Goal: Task Accomplishment & Management: Complete application form

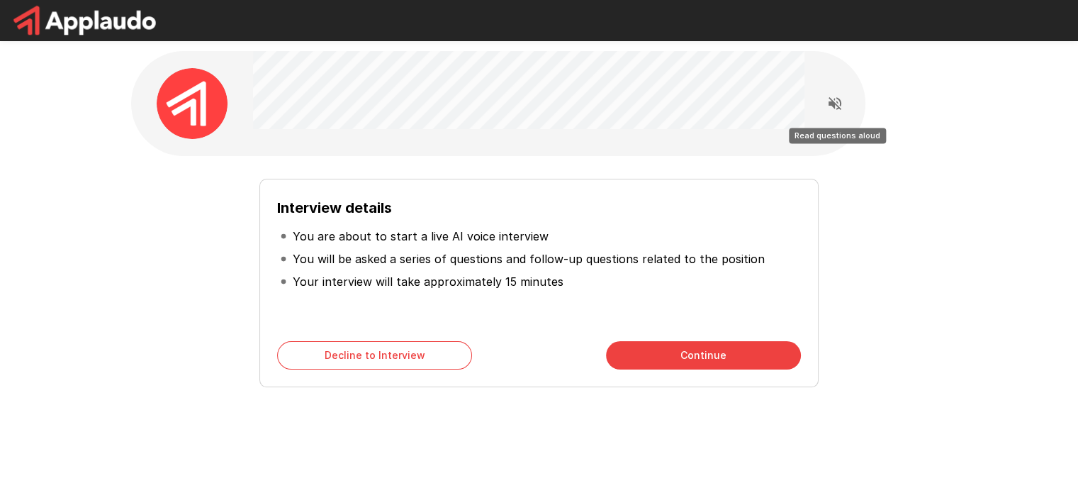
click at [839, 106] on icon "Read questions aloud" at bounding box center [835, 103] width 17 height 17
click at [837, 104] on icon "Stop reading questions aloud" at bounding box center [835, 103] width 13 height 13
click at [837, 100] on icon "Read questions aloud" at bounding box center [835, 103] width 17 height 17
click at [834, 101] on icon "Stop reading questions aloud" at bounding box center [835, 103] width 13 height 13
click at [832, 101] on icon "Read questions aloud" at bounding box center [835, 103] width 13 height 13
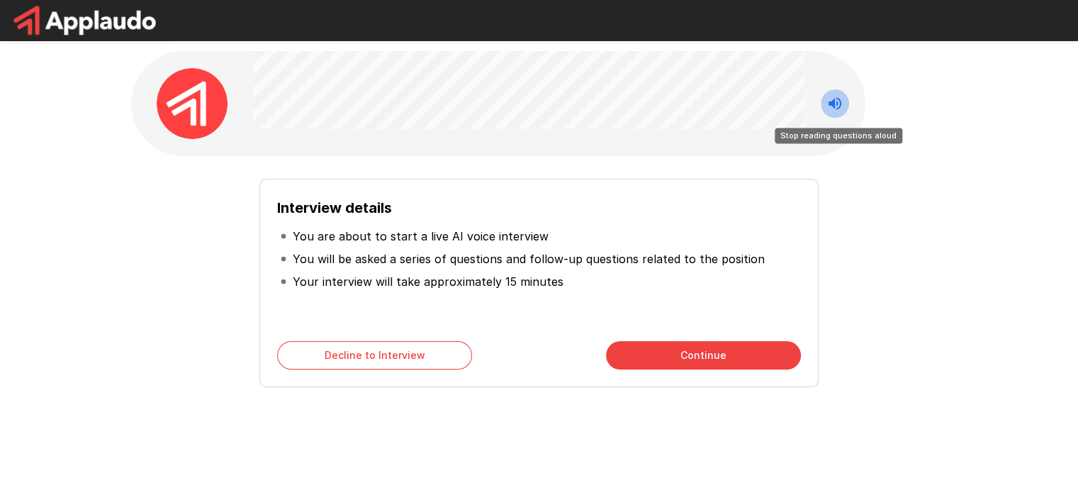
click at [844, 106] on button "Stop reading questions aloud" at bounding box center [835, 103] width 28 height 28
click at [829, 106] on icon "Read questions aloud" at bounding box center [835, 103] width 17 height 17
click at [831, 100] on icon "Stop reading questions aloud" at bounding box center [835, 103] width 17 height 17
click at [836, 104] on icon "Read questions aloud" at bounding box center [835, 103] width 13 height 13
drag, startPoint x: 250, startPoint y: 432, endPoint x: 111, endPoint y: 473, distance: 145.4
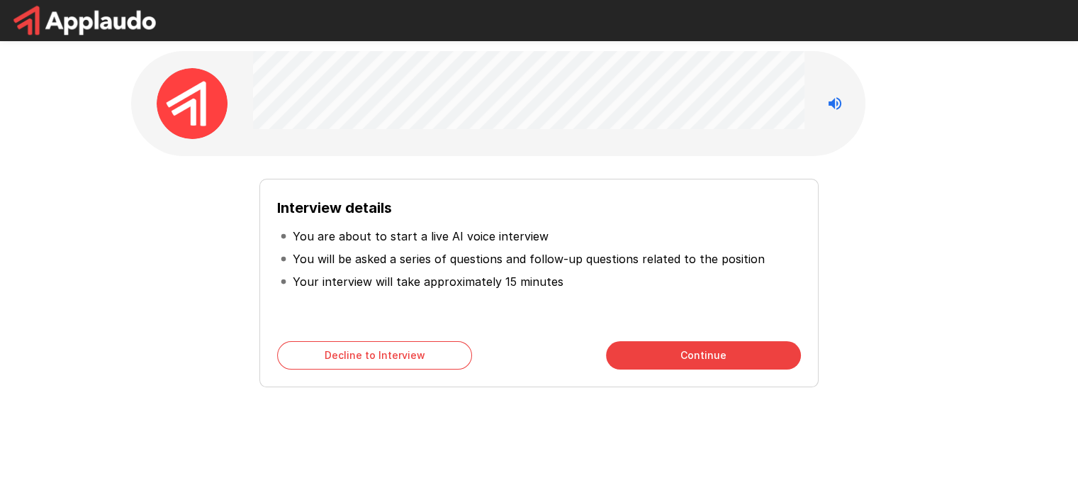
click at [133, 471] on div "Interview details You are about to start a live AI voice interview You will be …" at bounding box center [539, 253] width 851 height 506
click at [837, 102] on icon "Stop reading questions aloud" at bounding box center [835, 103] width 13 height 13
click at [836, 102] on icon "Read questions aloud" at bounding box center [835, 103] width 17 height 17
click at [830, 104] on icon "Stop reading questions aloud" at bounding box center [835, 103] width 13 height 13
click at [830, 104] on icon "Read questions aloud" at bounding box center [835, 103] width 13 height 13
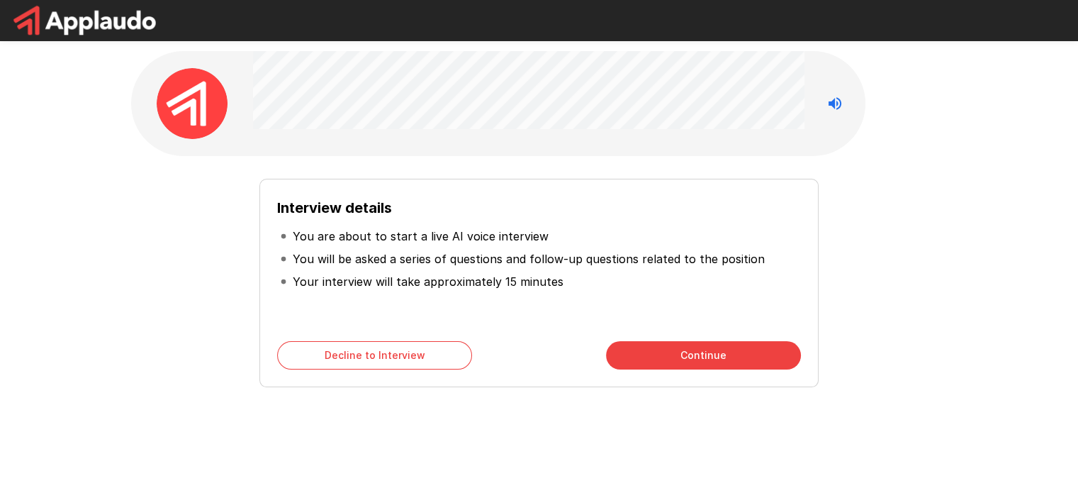
click at [896, 99] on div "Interview details You are about to start a live AI voice interview You will be …" at bounding box center [539, 253] width 851 height 506
click at [835, 97] on icon "Stop reading questions aloud" at bounding box center [835, 103] width 17 height 17
click at [834, 105] on icon "Read questions aloud" at bounding box center [835, 103] width 13 height 13
click at [680, 349] on button "Continue" at bounding box center [703, 355] width 195 height 28
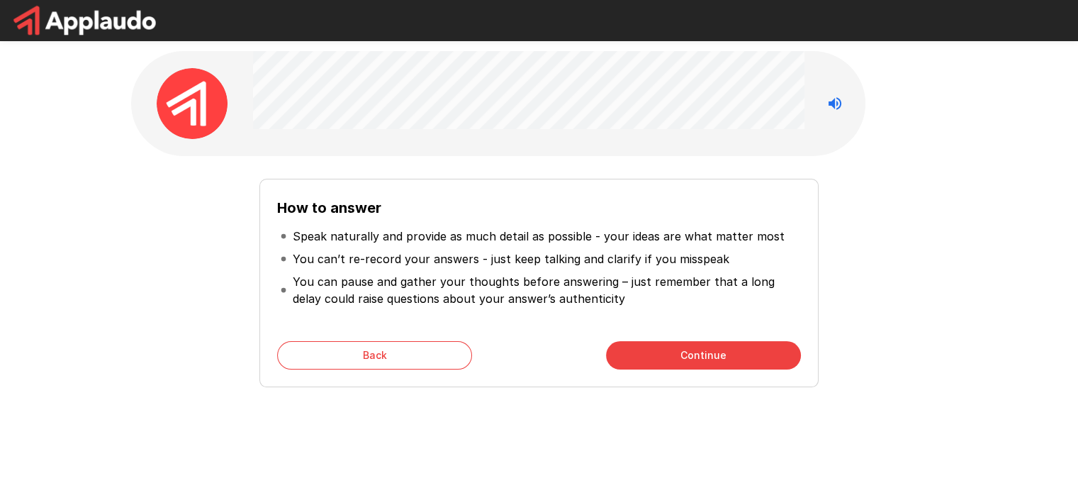
click at [722, 359] on button "Continue" at bounding box center [703, 355] width 195 height 28
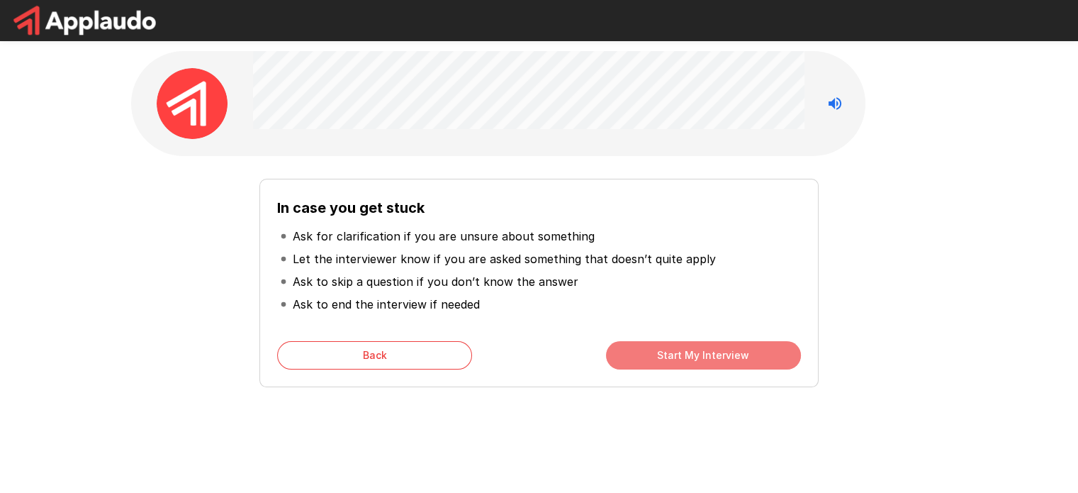
click at [690, 359] on button "Start My Interview" at bounding box center [703, 355] width 195 height 28
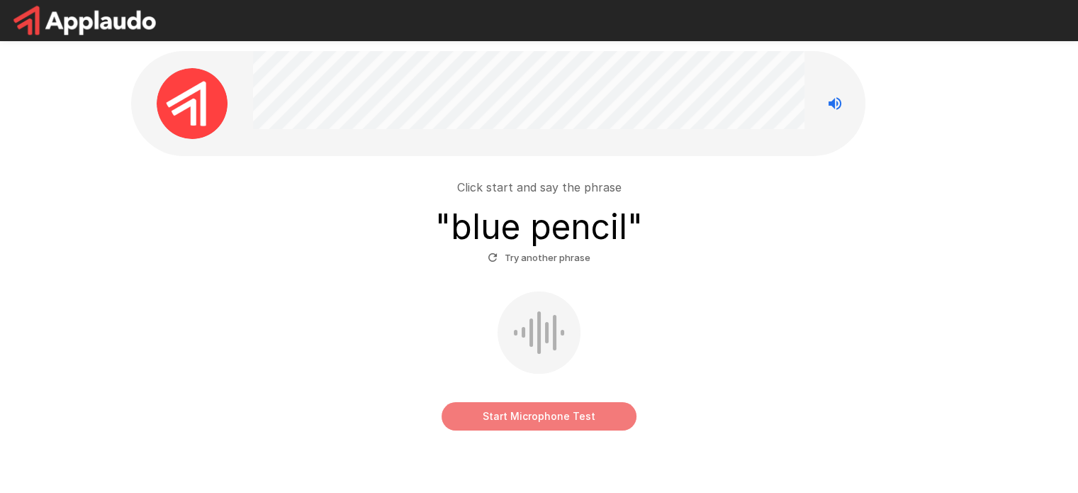
click at [558, 424] on button "Start Microphone Test" at bounding box center [539, 416] width 195 height 28
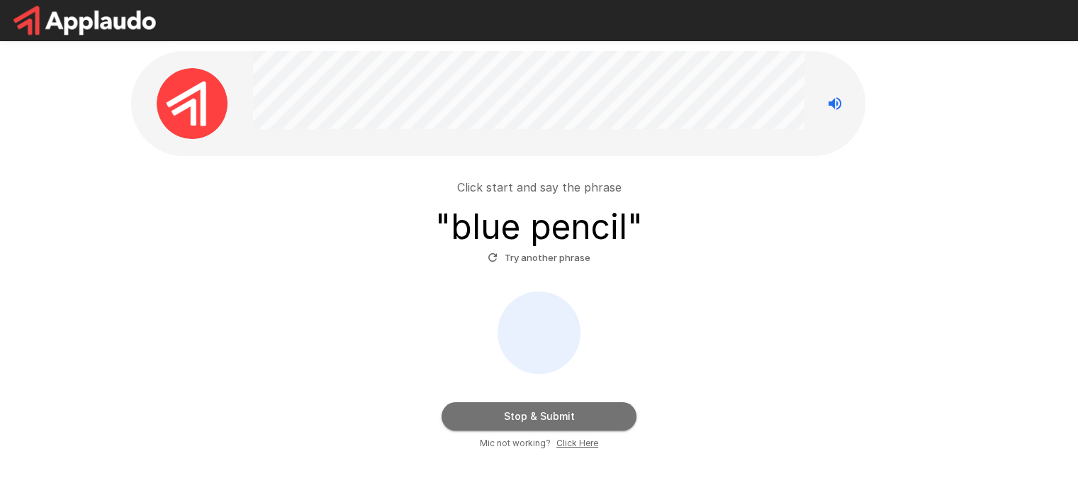
click at [586, 415] on button "Stop & Submit" at bounding box center [539, 416] width 195 height 28
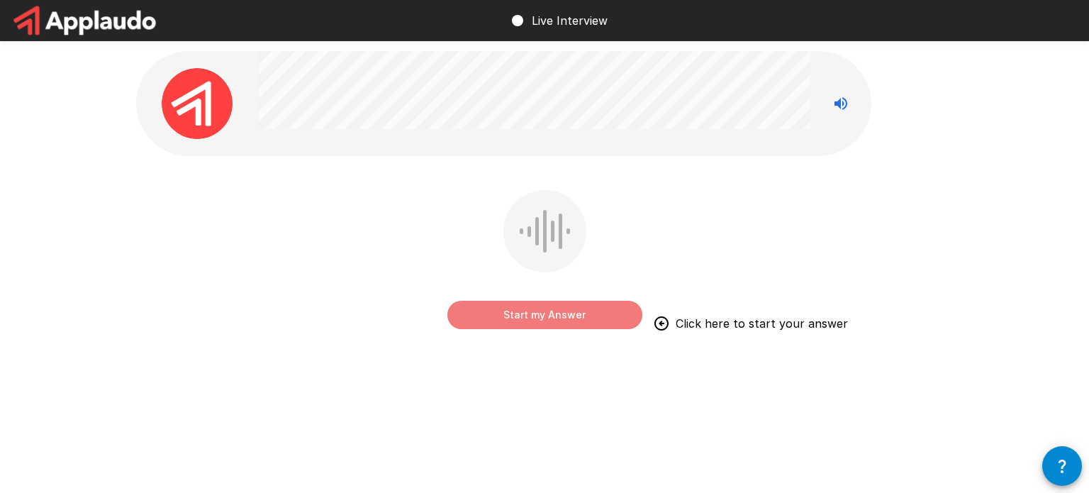
click at [542, 313] on button "Start my Answer" at bounding box center [544, 315] width 195 height 28
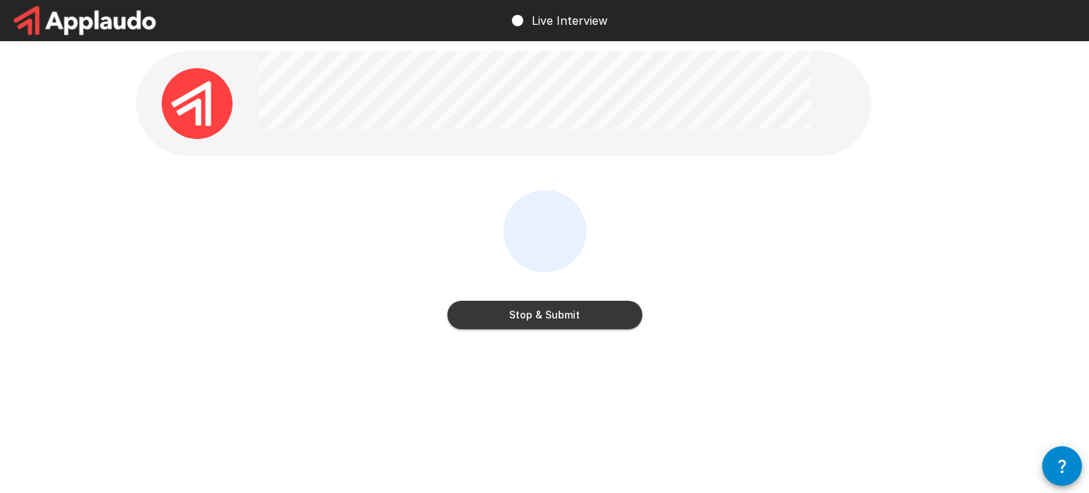
click at [571, 311] on button "Stop & Submit" at bounding box center [544, 315] width 195 height 28
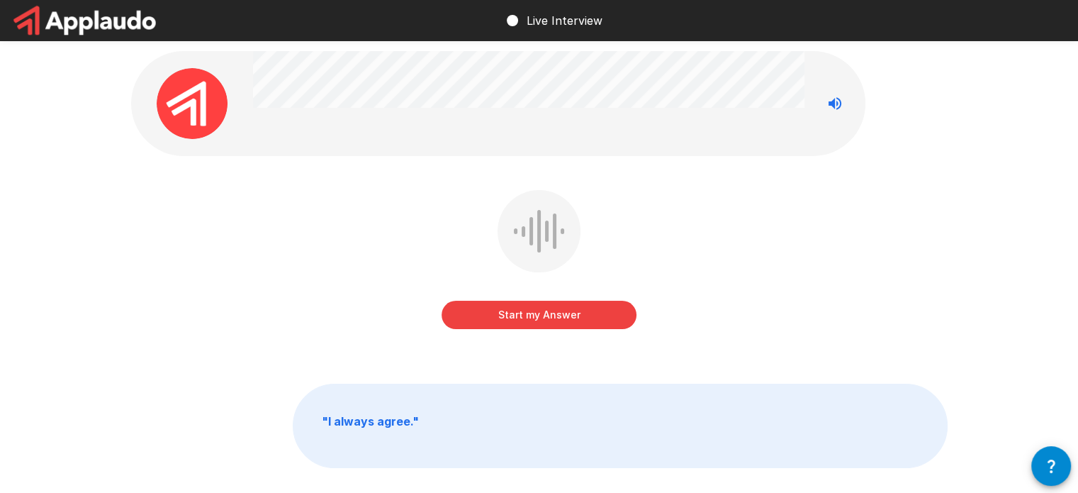
drag, startPoint x: 241, startPoint y: 53, endPoint x: 410, endPoint y: 116, distance: 180.1
click at [410, 116] on div at bounding box center [498, 103] width 735 height 105
click at [515, 307] on button "Start my Answer" at bounding box center [539, 315] width 195 height 28
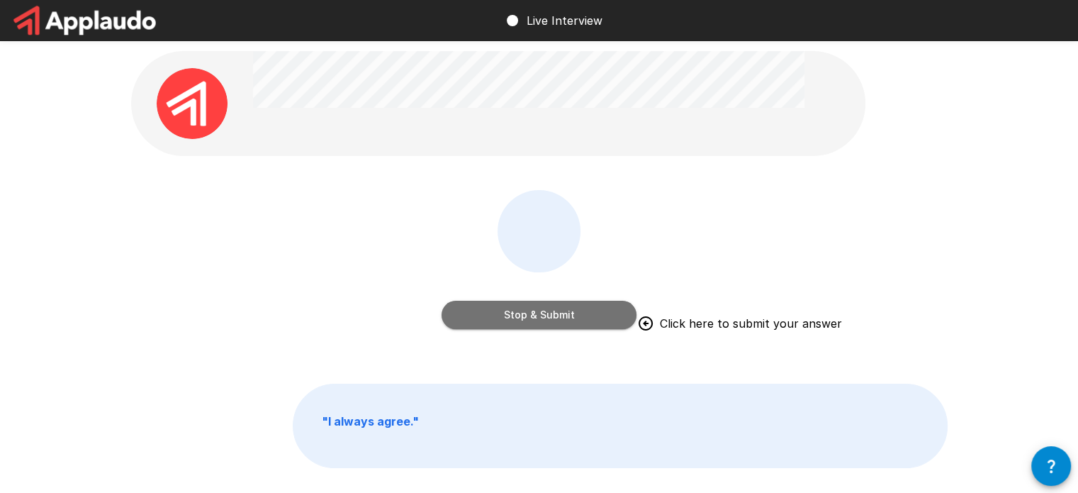
click at [562, 325] on button "Stop & Submit" at bounding box center [539, 315] width 195 height 28
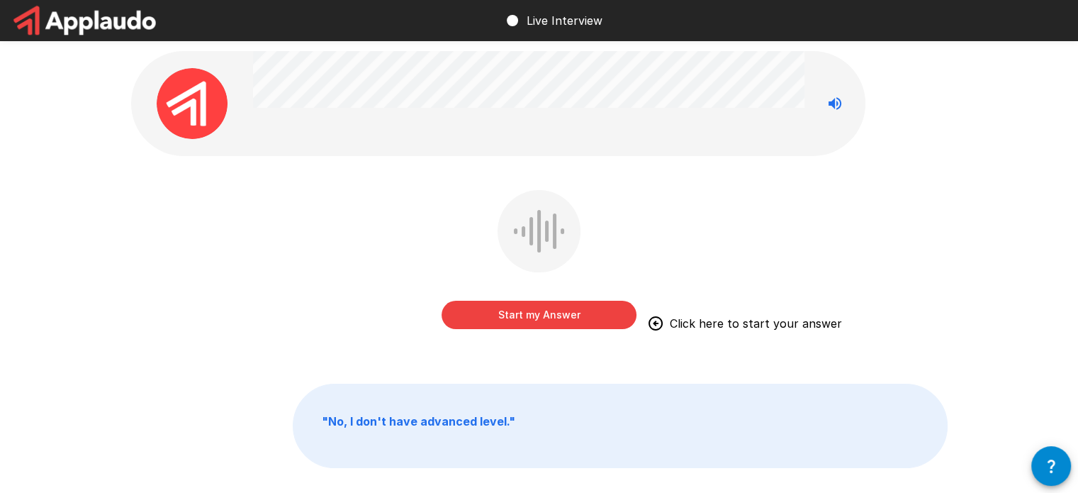
click at [530, 313] on button "Start my Answer" at bounding box center [539, 315] width 195 height 28
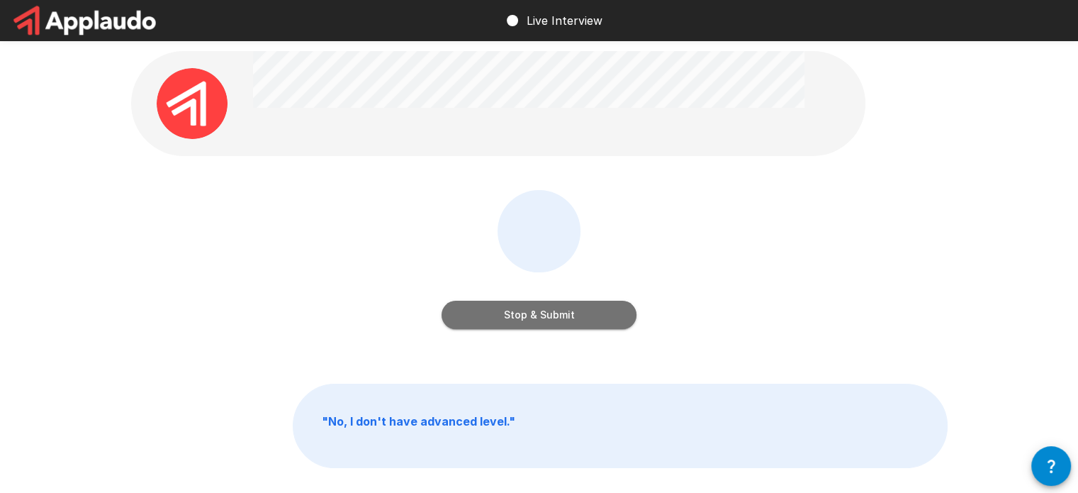
click at [583, 323] on button "Stop & Submit" at bounding box center [539, 315] width 195 height 28
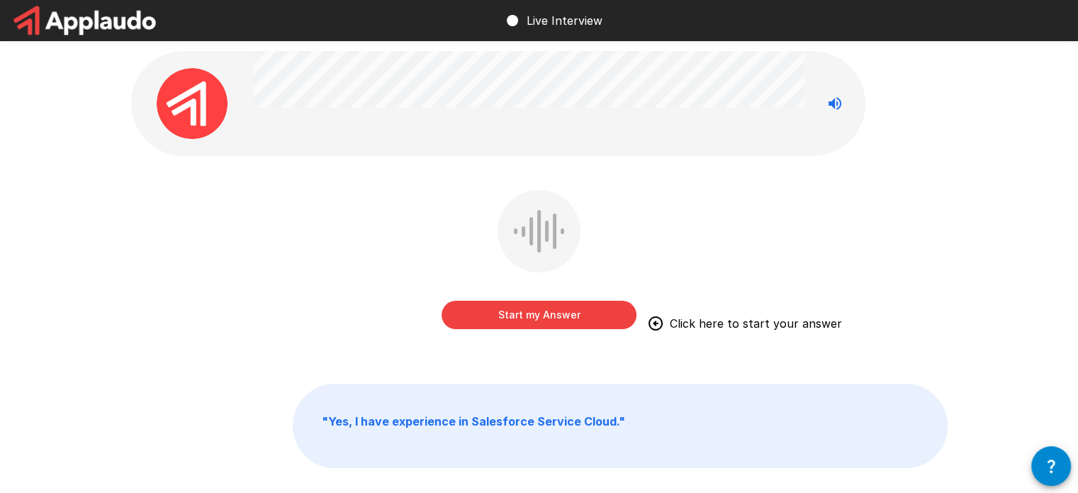
click at [555, 308] on button "Start my Answer" at bounding box center [539, 315] width 195 height 28
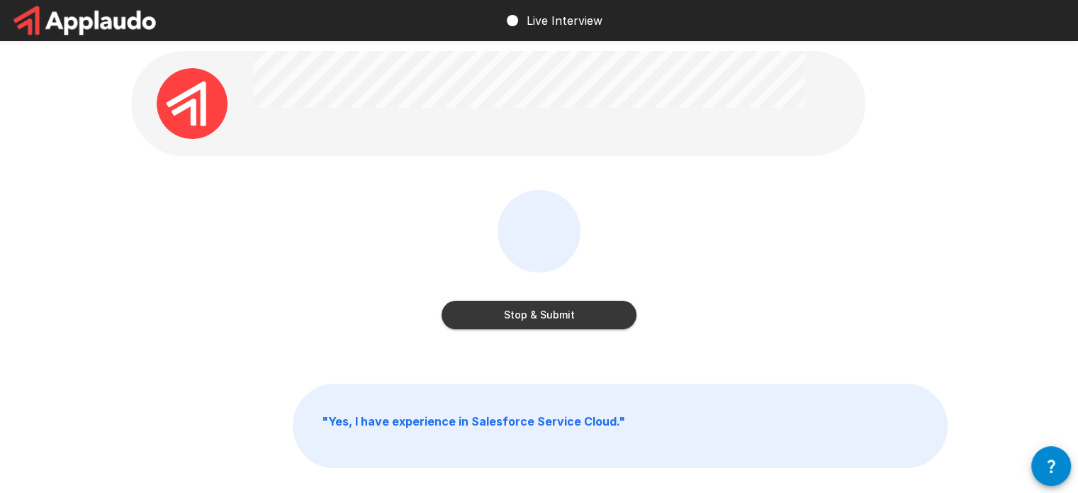
click at [532, 312] on button "Stop & Submit" at bounding box center [539, 315] width 195 height 28
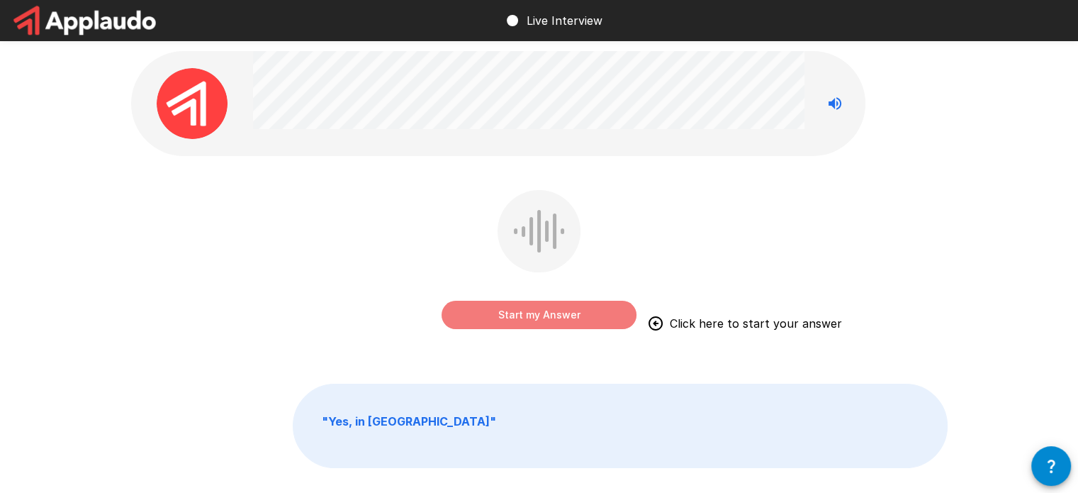
click at [535, 315] on button "Start my Answer" at bounding box center [539, 315] width 195 height 28
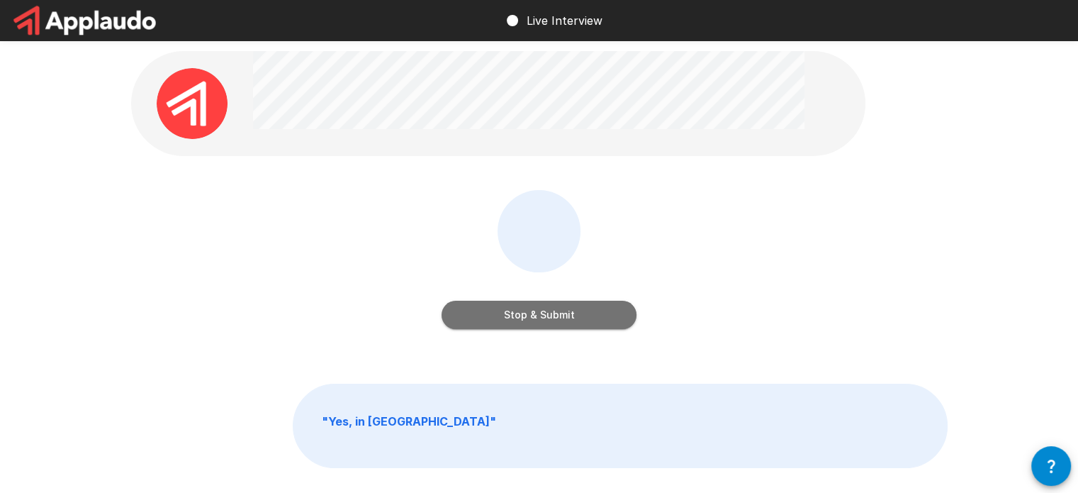
click at [567, 323] on button "Stop & Submit" at bounding box center [539, 315] width 195 height 28
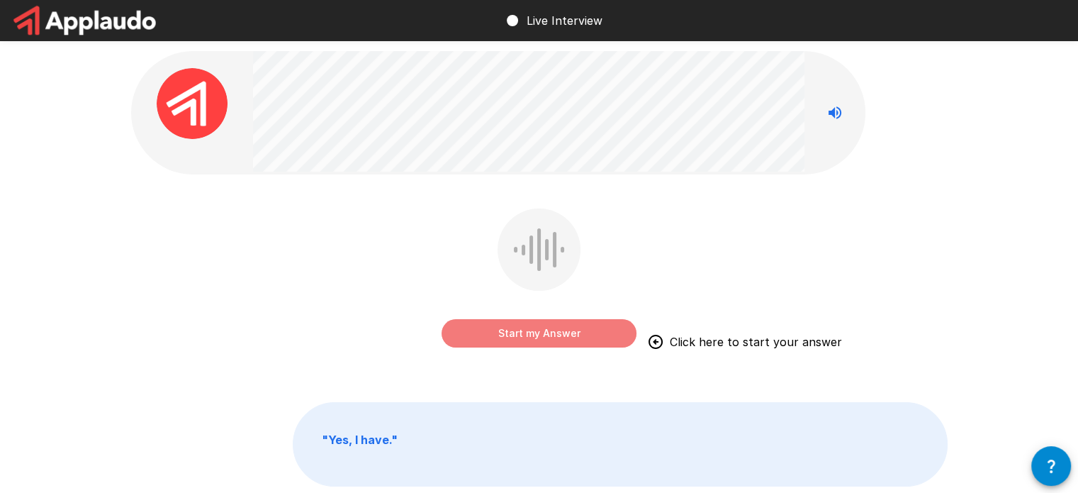
click at [522, 328] on button "Start my Answer" at bounding box center [539, 333] width 195 height 28
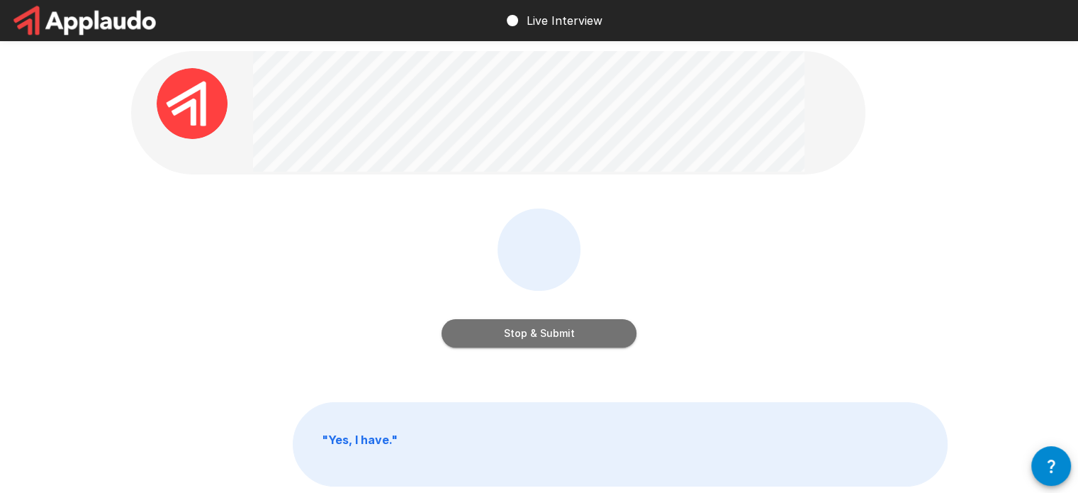
click at [532, 331] on button "Stop & Submit" at bounding box center [539, 333] width 195 height 28
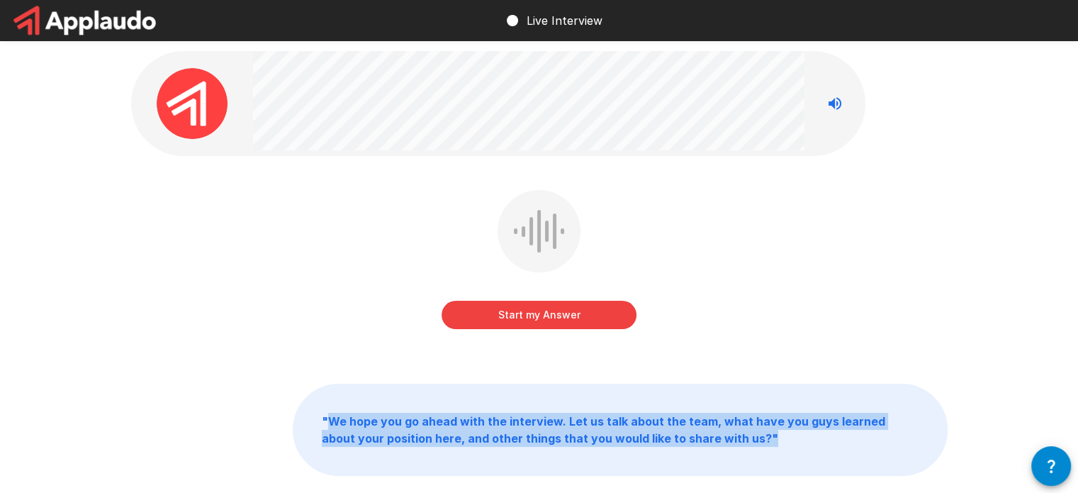
drag, startPoint x: 326, startPoint y: 414, endPoint x: 753, endPoint y: 452, distance: 428.5
click at [753, 452] on p "" We hope you go ahead with the interview. Let us talk about the team, what hav…" at bounding box center [620, 429] width 654 height 91
copy b "We hope you go ahead with the interview. Let us talk about the team, what have …"
click at [630, 402] on p "" We hope you go ahead with the interview. Let us talk about the team, what hav…" at bounding box center [620, 429] width 654 height 91
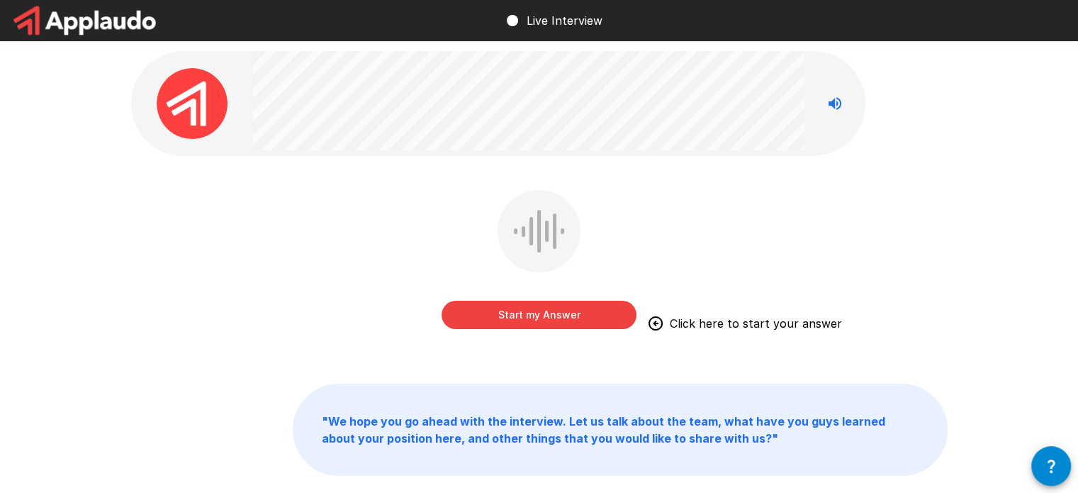
click at [735, 427] on b "" We hope you go ahead with the interview. Let us talk about the team, what hav…" at bounding box center [604, 429] width 564 height 31
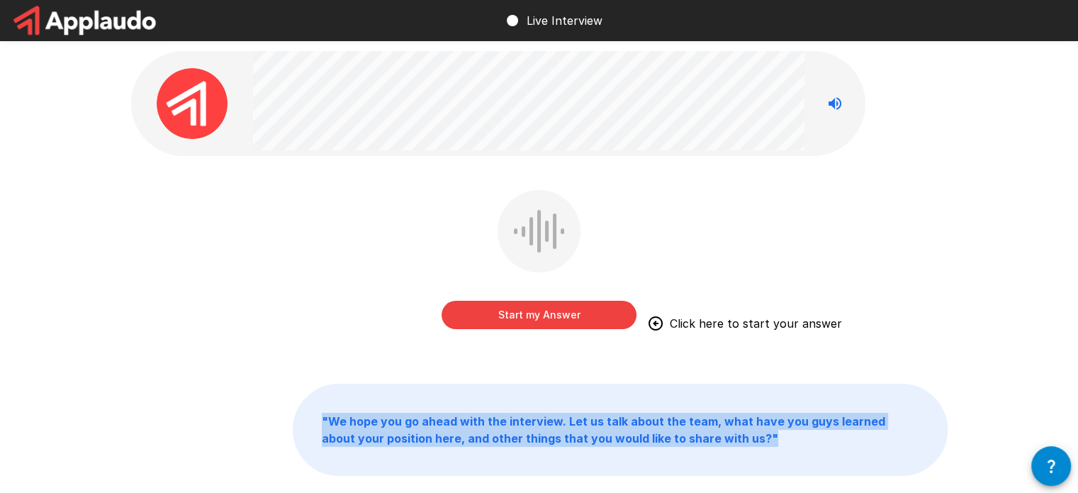
drag, startPoint x: 735, startPoint y: 434, endPoint x: 243, endPoint y: 407, distance: 492.7
click at [243, 407] on div "" We hope you go ahead with the interview. Let us talk about the team, what hav…" at bounding box center [539, 430] width 817 height 92
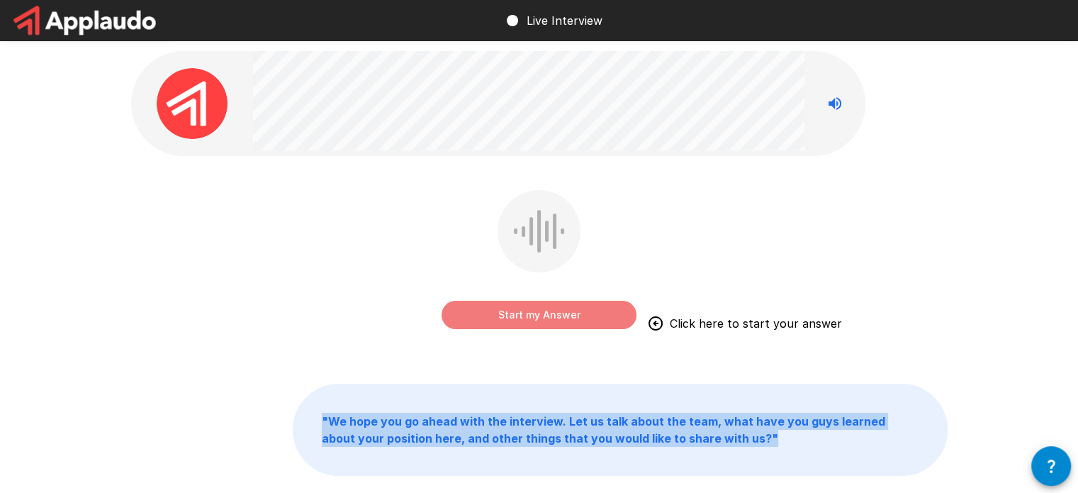
click at [561, 313] on button "Start my Answer" at bounding box center [539, 315] width 195 height 28
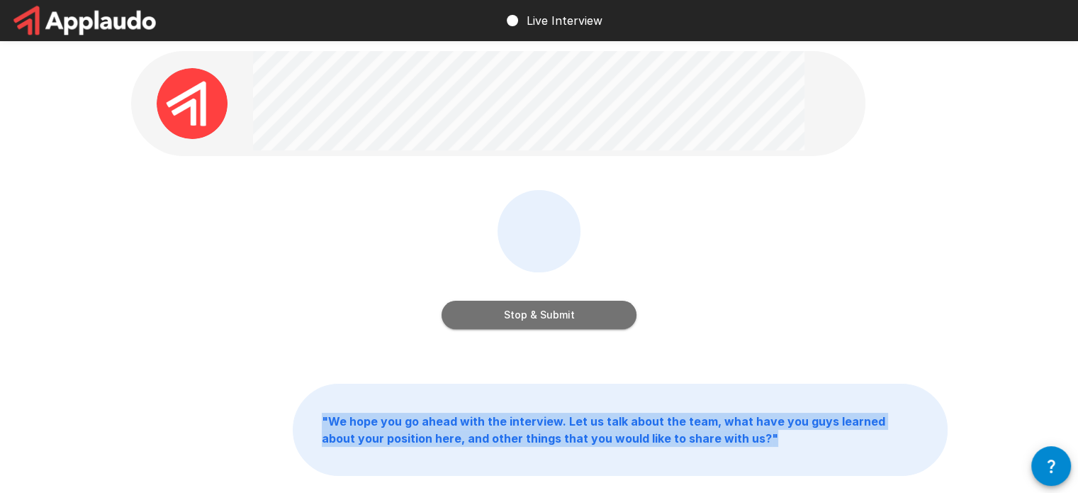
click at [556, 314] on button "Stop & Submit" at bounding box center [539, 315] width 195 height 28
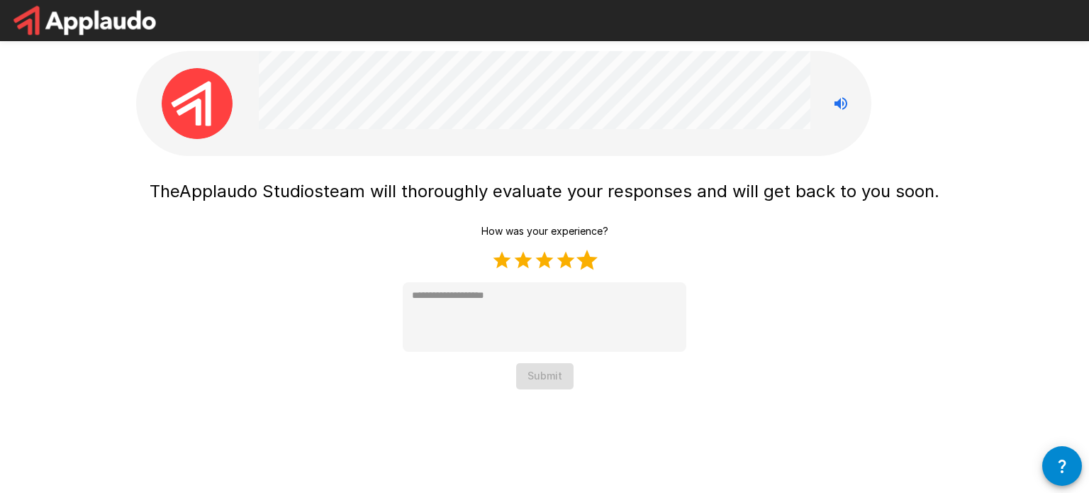
click at [585, 260] on label "5 Stars" at bounding box center [586, 260] width 21 height 21
type textarea "*"
click at [535, 383] on button "Submit" at bounding box center [544, 376] width 57 height 26
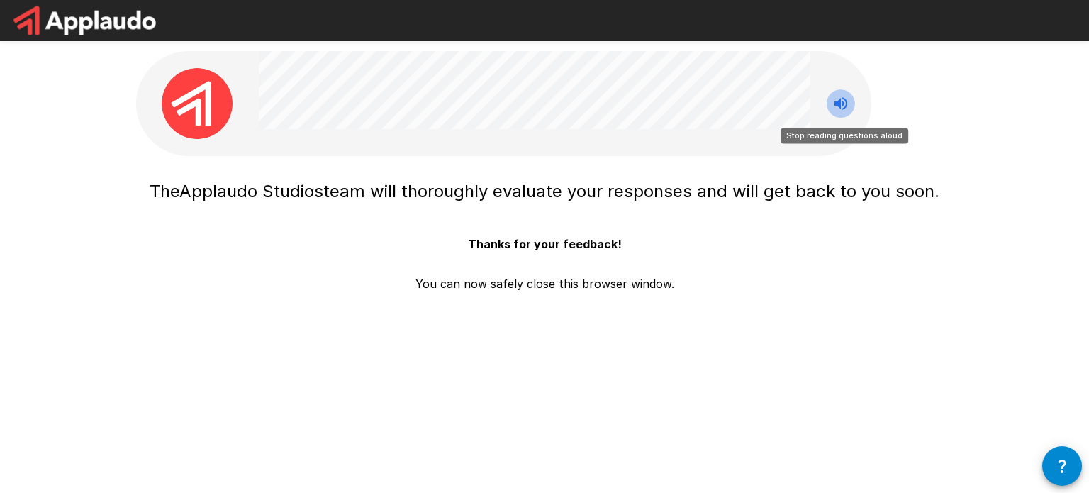
click at [834, 103] on icon "Stop reading questions aloud" at bounding box center [840, 103] width 13 height 13
click at [845, 104] on icon "Read questions aloud" at bounding box center [840, 103] width 17 height 17
click at [834, 104] on icon "Stop reading questions aloud" at bounding box center [840, 103] width 17 height 17
click at [834, 100] on icon "Read questions aloud" at bounding box center [840, 103] width 17 height 17
click at [845, 106] on icon "Stop reading questions aloud" at bounding box center [840, 103] width 13 height 13
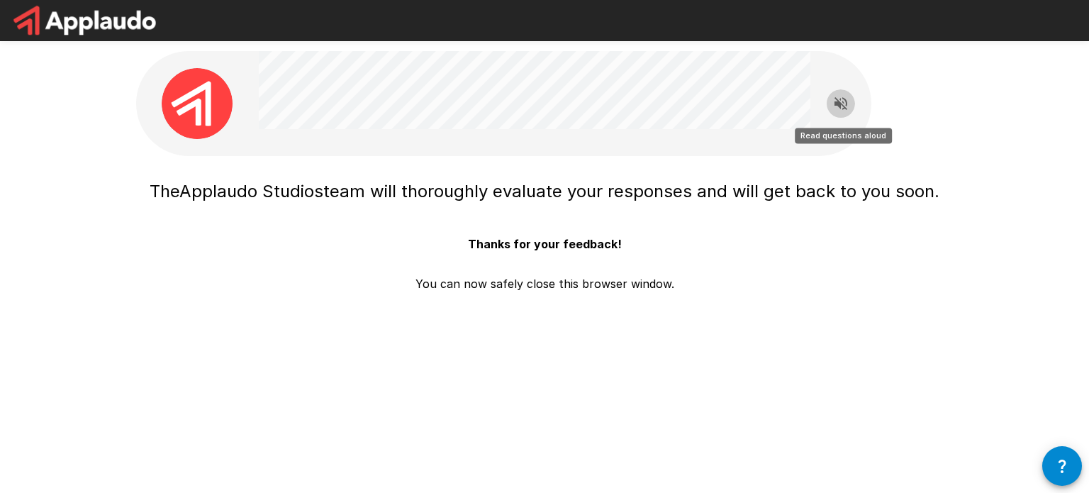
click at [845, 106] on icon "Read questions aloud" at bounding box center [840, 103] width 17 height 17
click at [848, 101] on icon "Stop reading questions aloud" at bounding box center [840, 103] width 17 height 17
click at [842, 102] on icon "Read questions aloud" at bounding box center [840, 103] width 13 height 13
